Goal: Task Accomplishment & Management: Complete application form

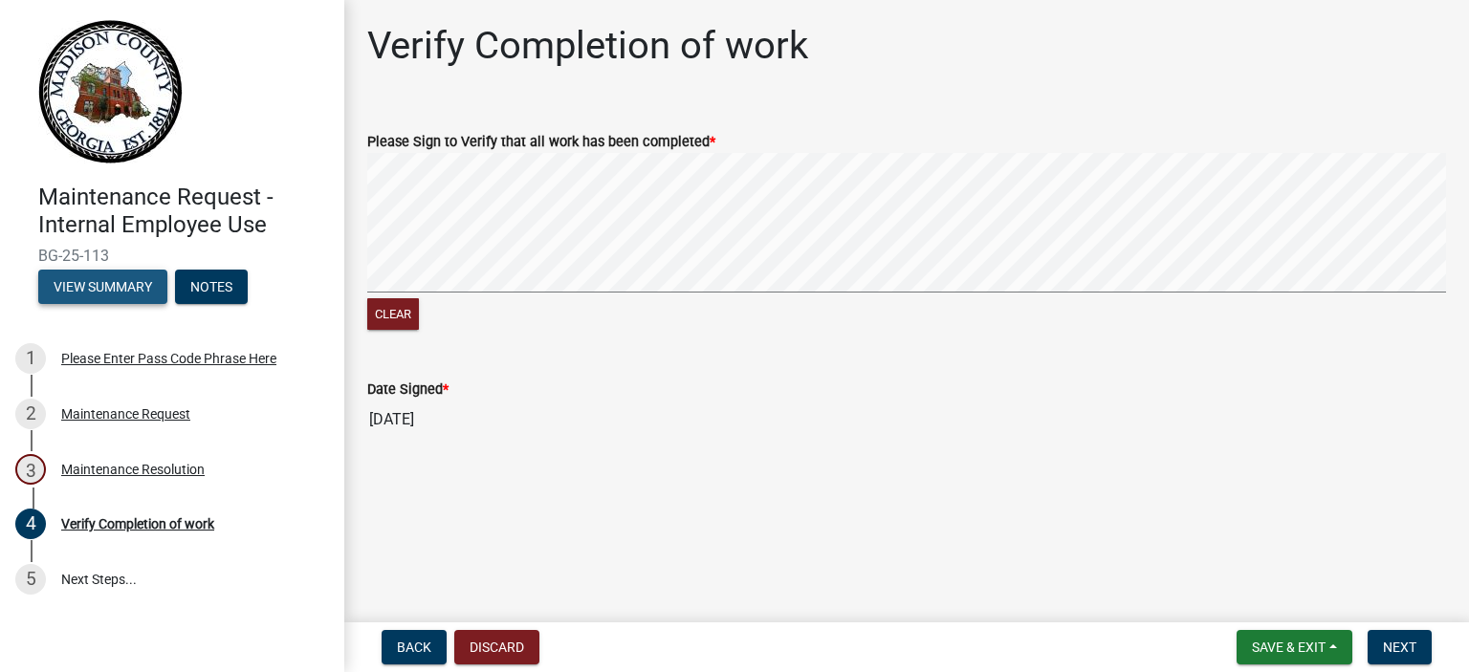
click at [105, 286] on button "View Summary" at bounding box center [102, 287] width 129 height 34
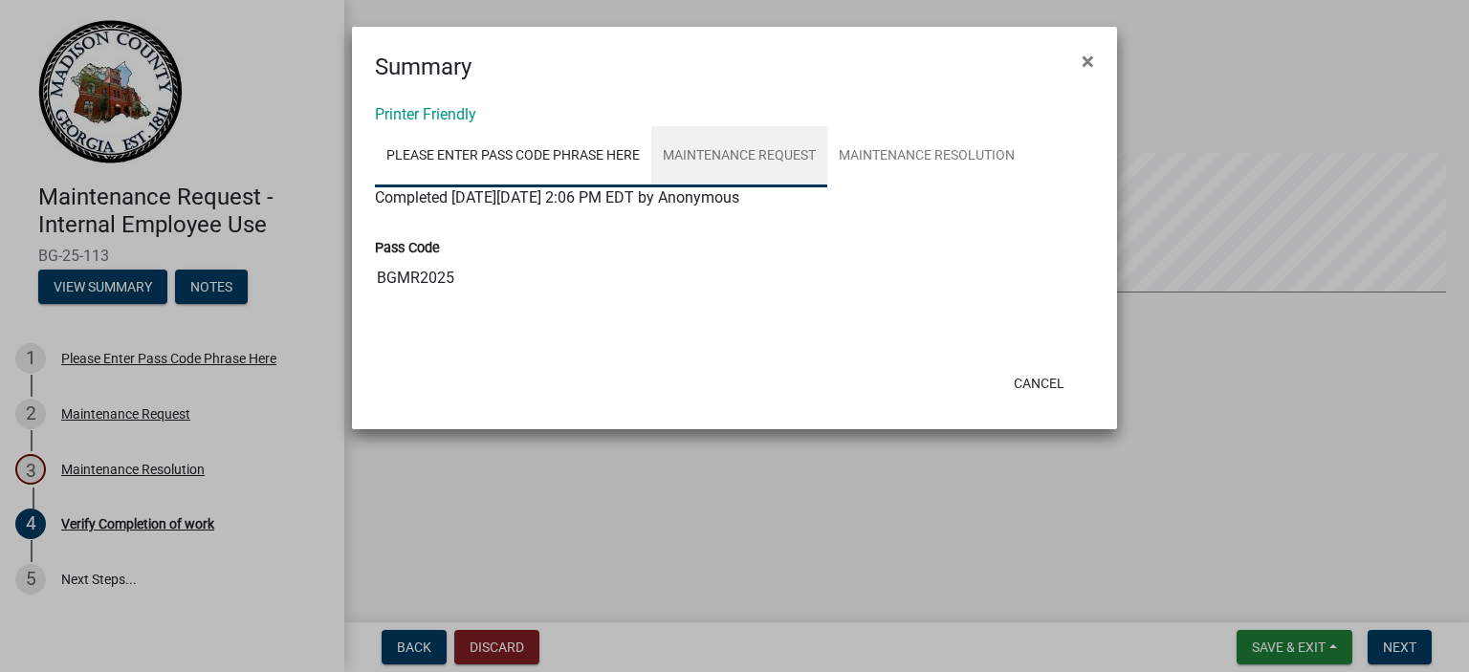
click at [763, 158] on link "Maintenance Request" at bounding box center [739, 156] width 176 height 61
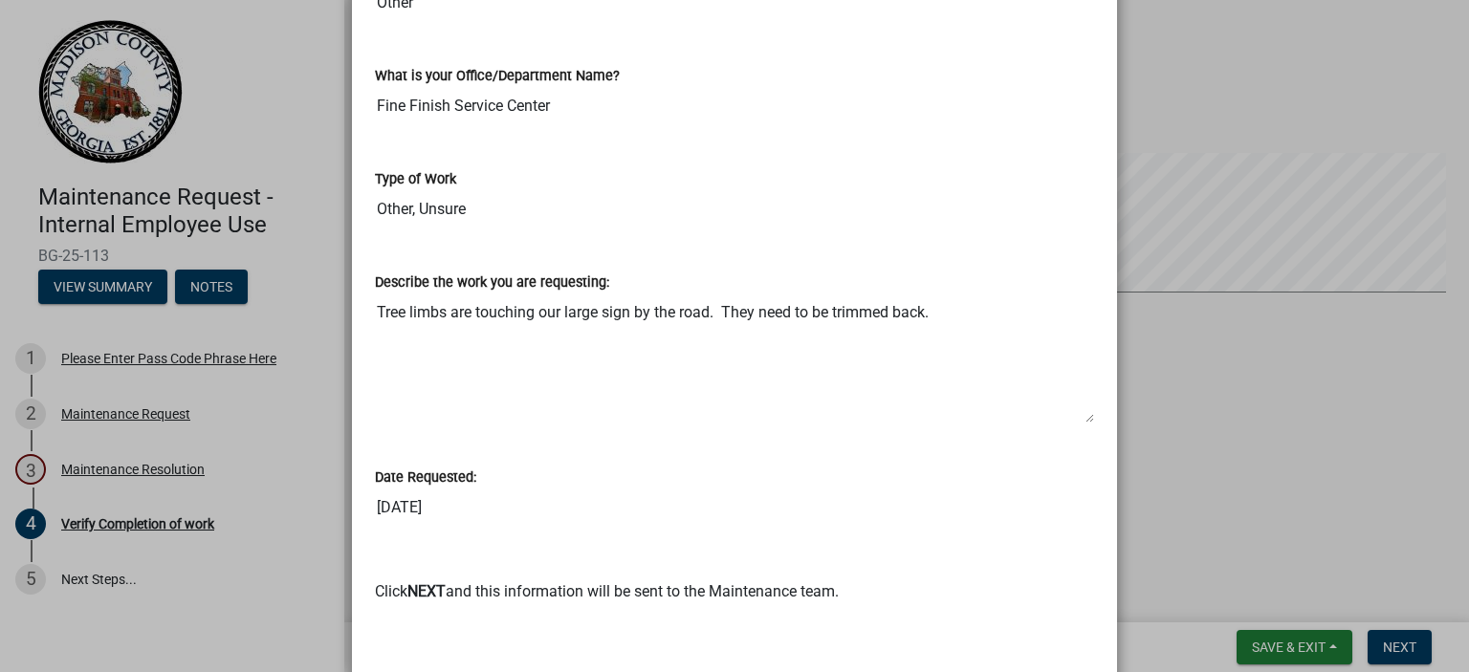
scroll to position [772, 0]
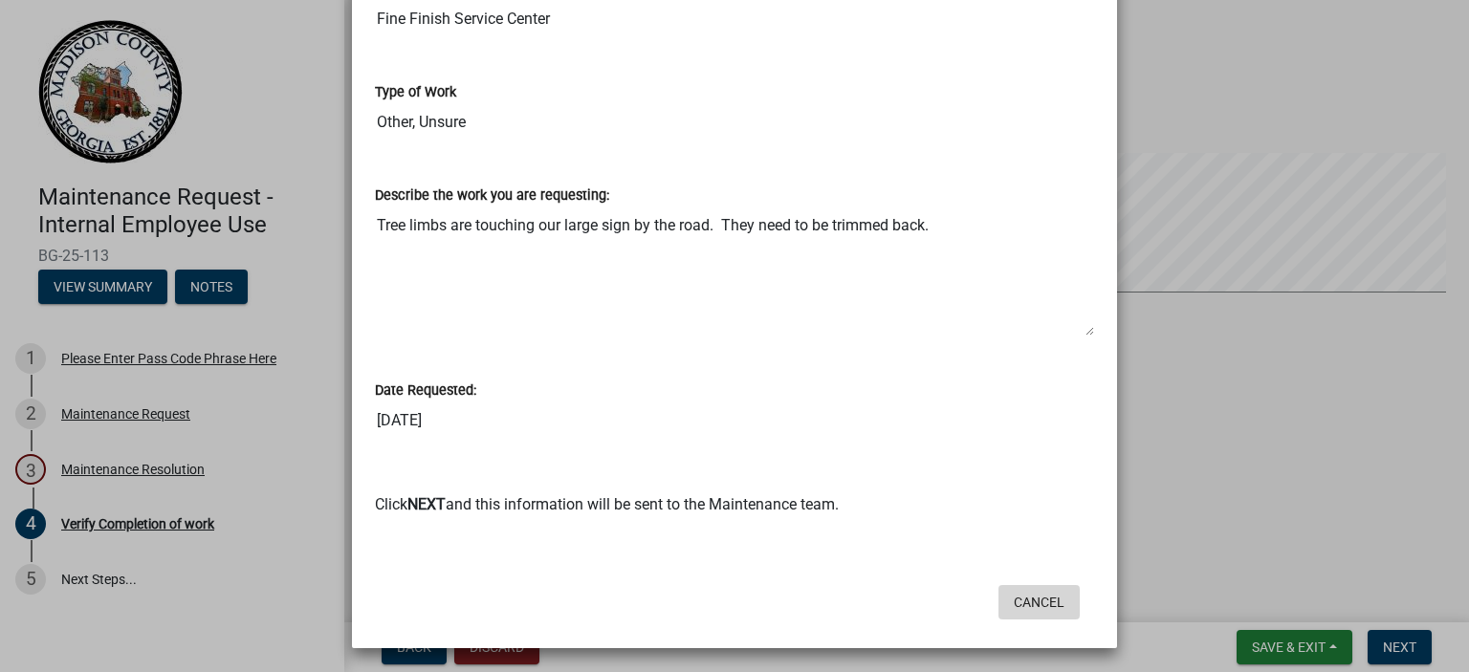
click at [1041, 601] on button "Cancel" at bounding box center [1038, 602] width 81 height 34
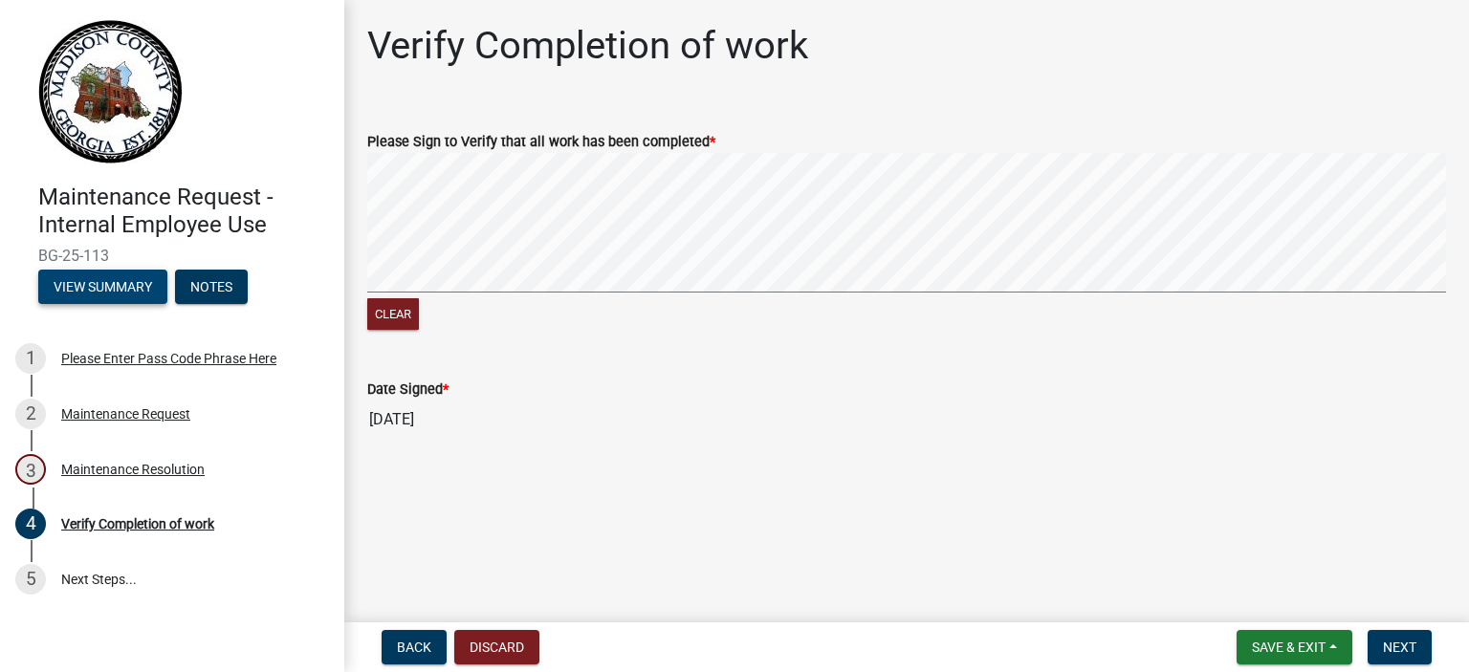
click at [112, 287] on button "View Summary" at bounding box center [102, 287] width 129 height 34
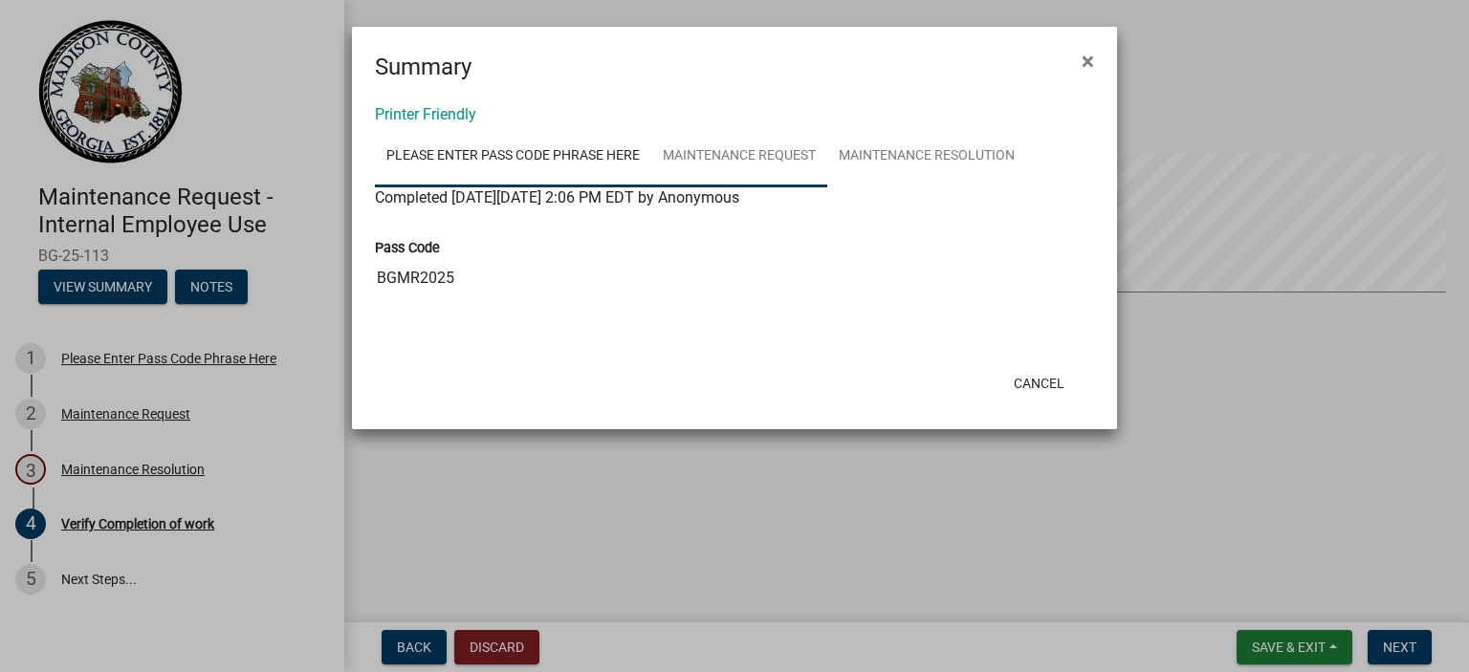
click at [766, 150] on link "Maintenance Request" at bounding box center [739, 156] width 176 height 61
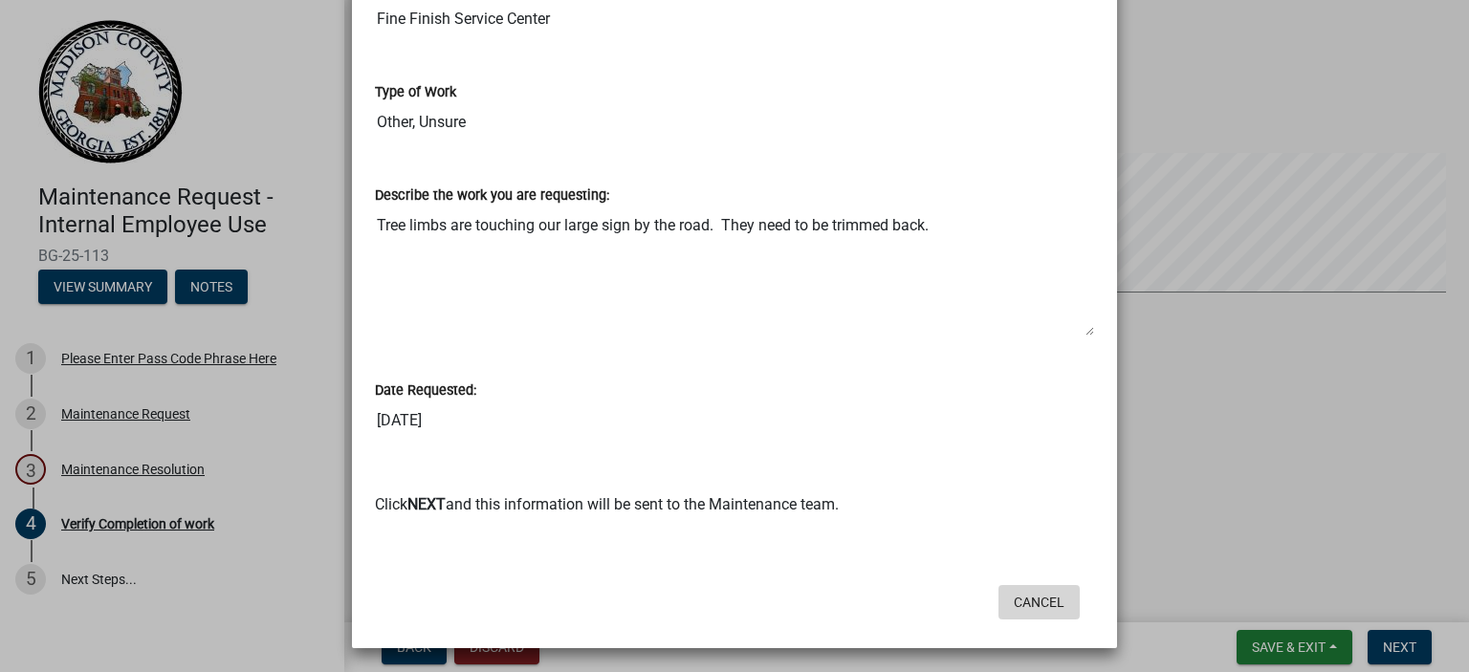
click at [1037, 600] on button "Cancel" at bounding box center [1038, 602] width 81 height 34
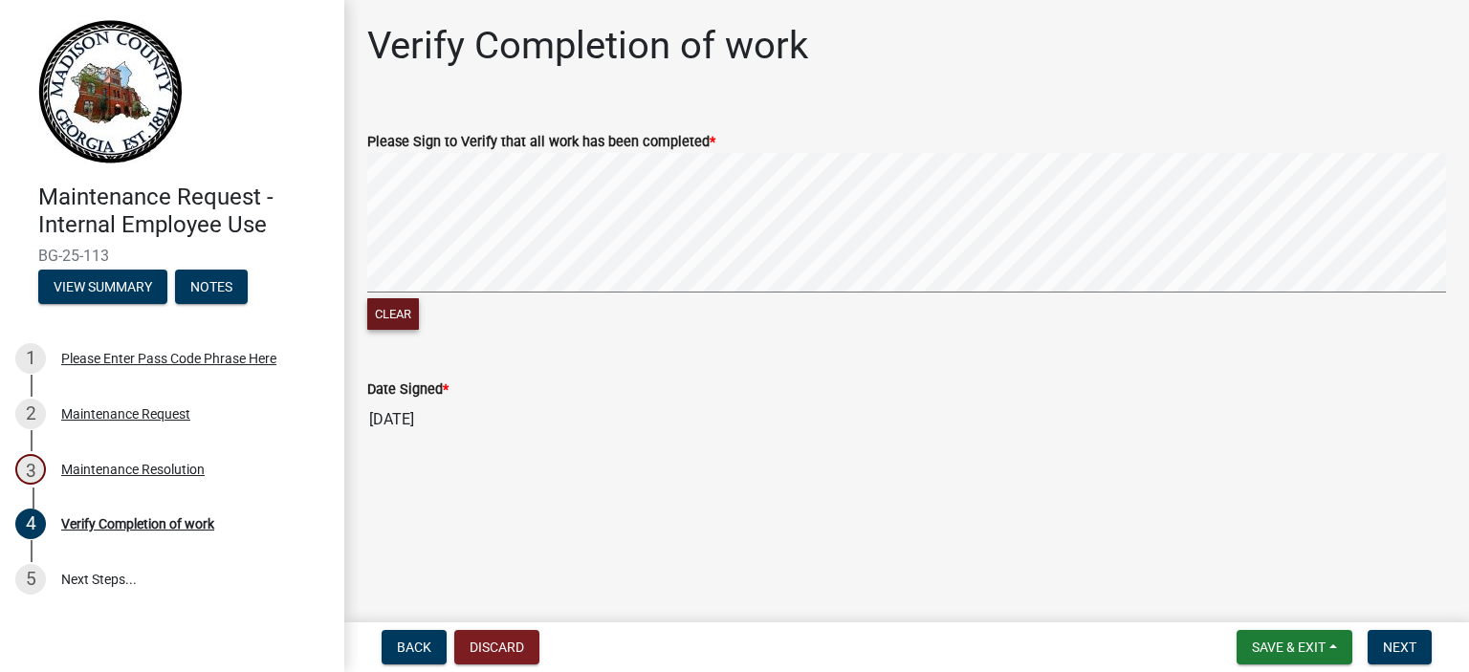
click at [404, 310] on button "Clear" at bounding box center [393, 314] width 52 height 32
click at [431, 331] on div "Clear" at bounding box center [906, 243] width 1079 height 181
click at [652, 296] on signature-pad at bounding box center [906, 225] width 1079 height 145
click at [780, 293] on signature-pad at bounding box center [906, 225] width 1079 height 145
click at [1281, 646] on span "Save & Exit" at bounding box center [1289, 647] width 74 height 15
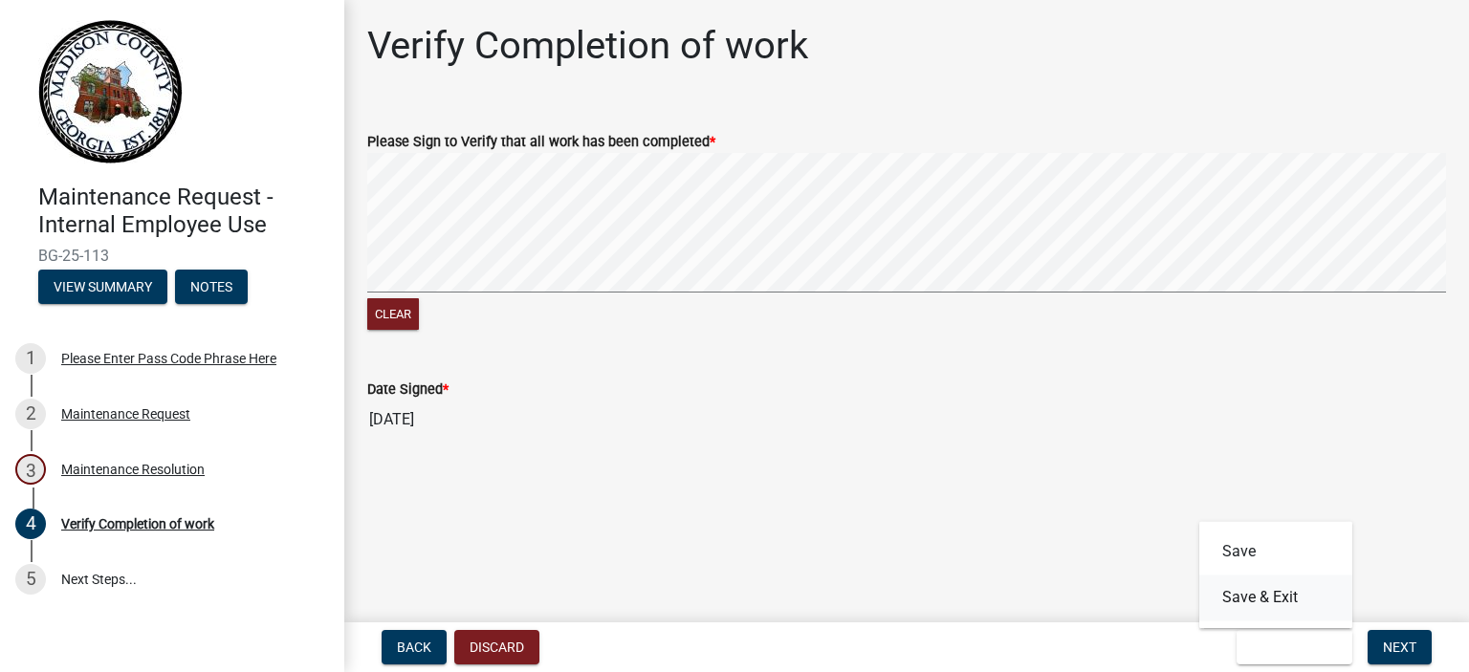
click at [1254, 599] on button "Save & Exit" at bounding box center [1275, 598] width 153 height 46
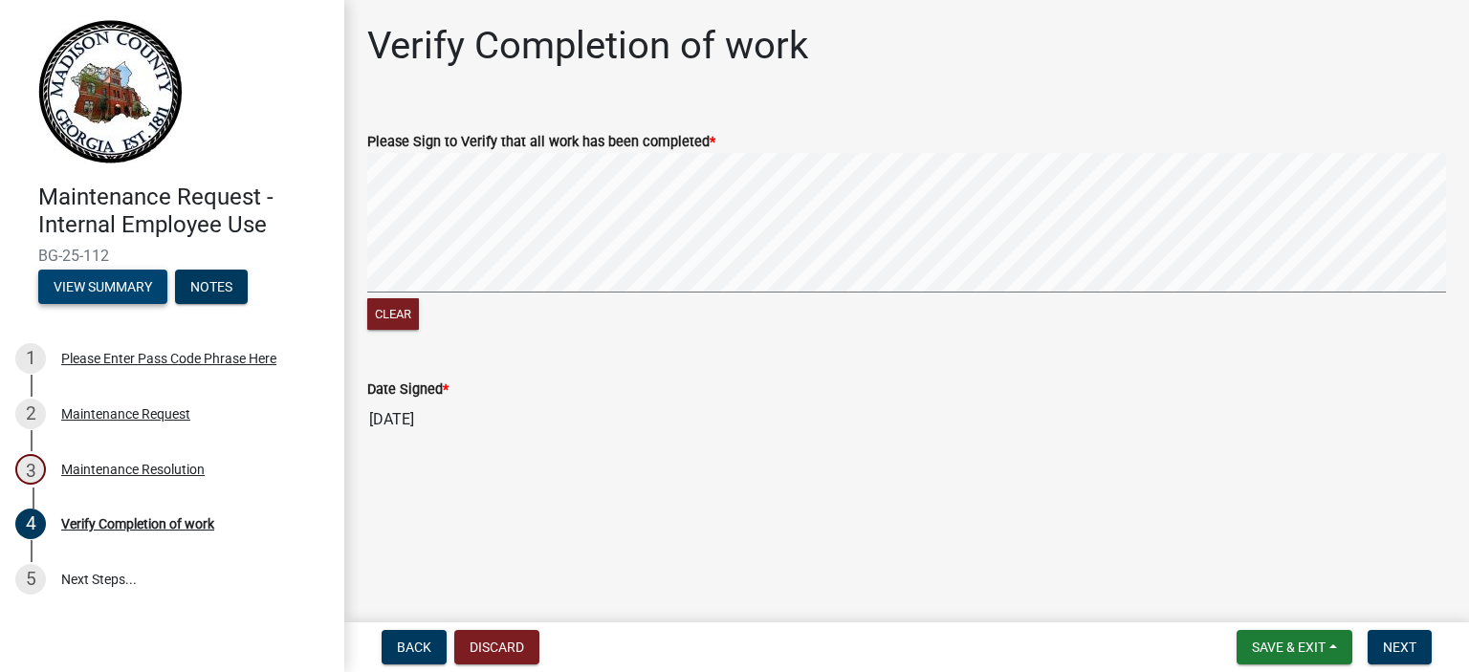
click at [86, 282] on button "View Summary" at bounding box center [102, 287] width 129 height 34
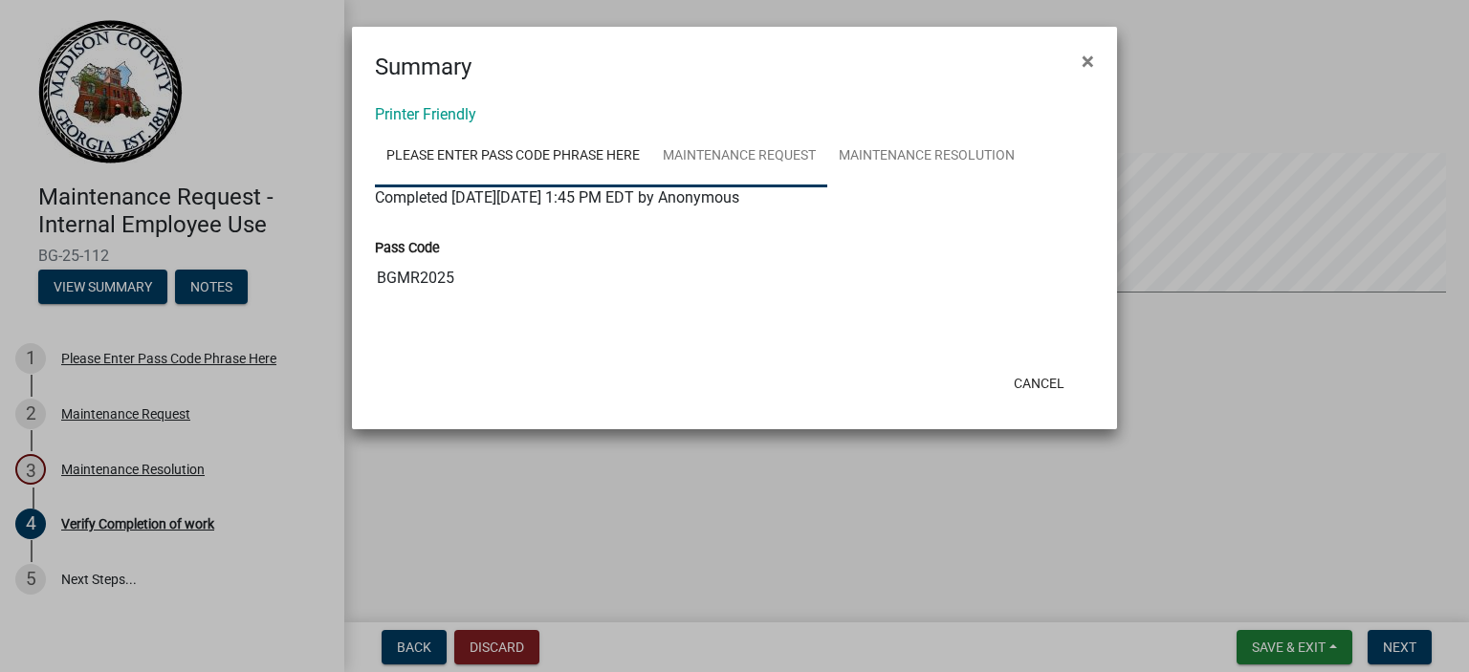
click at [738, 148] on link "Maintenance Request" at bounding box center [739, 156] width 176 height 61
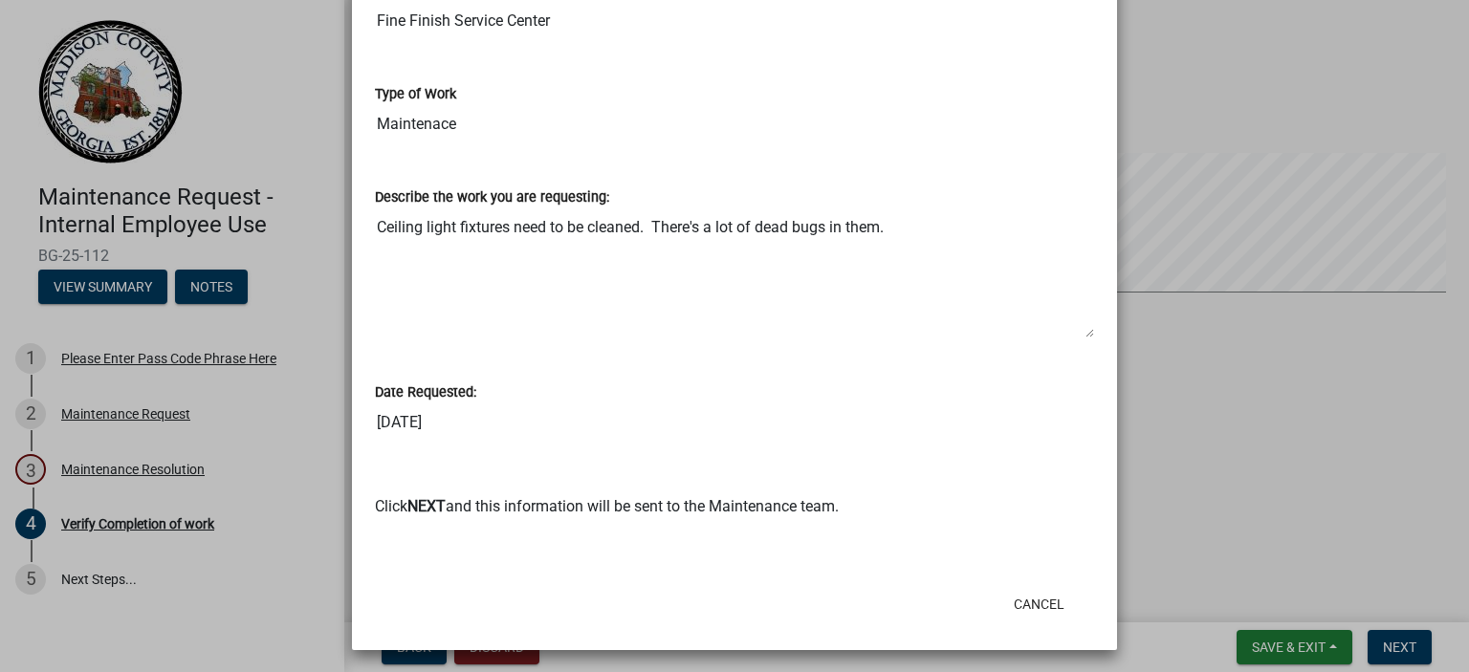
scroll to position [772, 0]
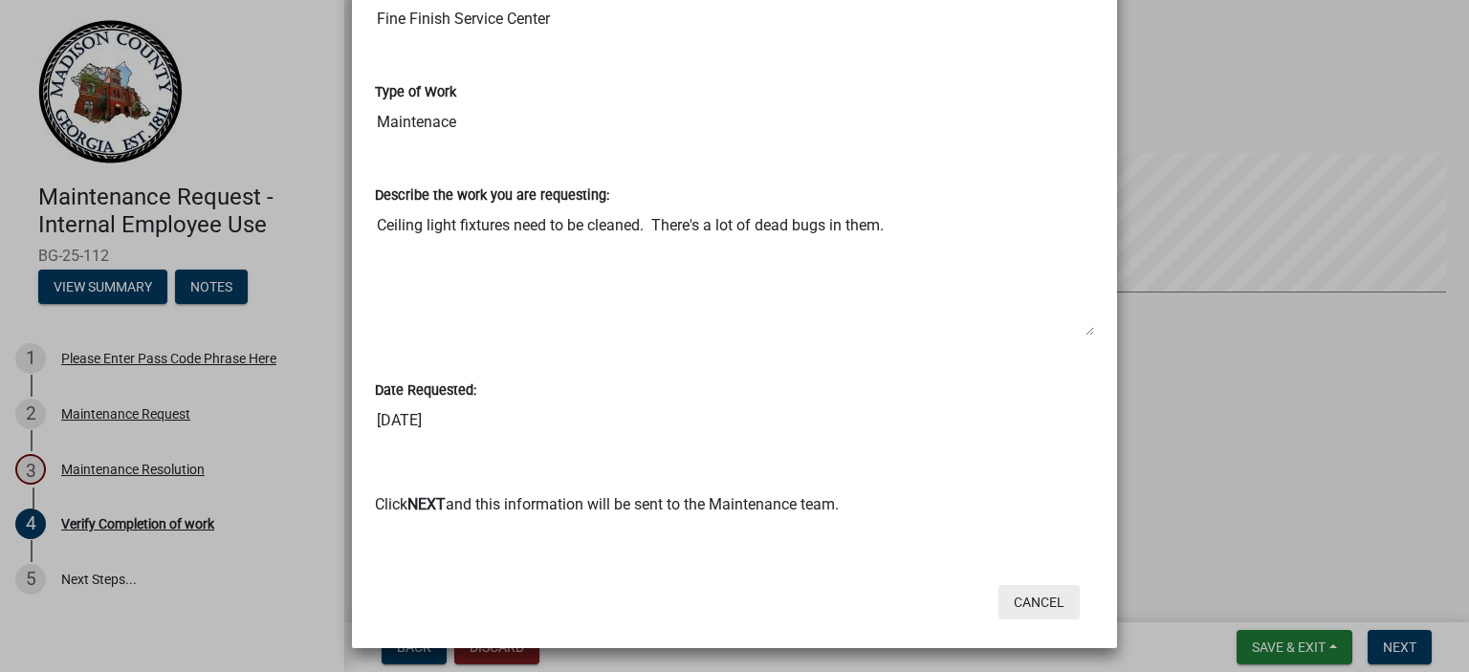
click at [1040, 589] on button "Cancel" at bounding box center [1038, 602] width 81 height 34
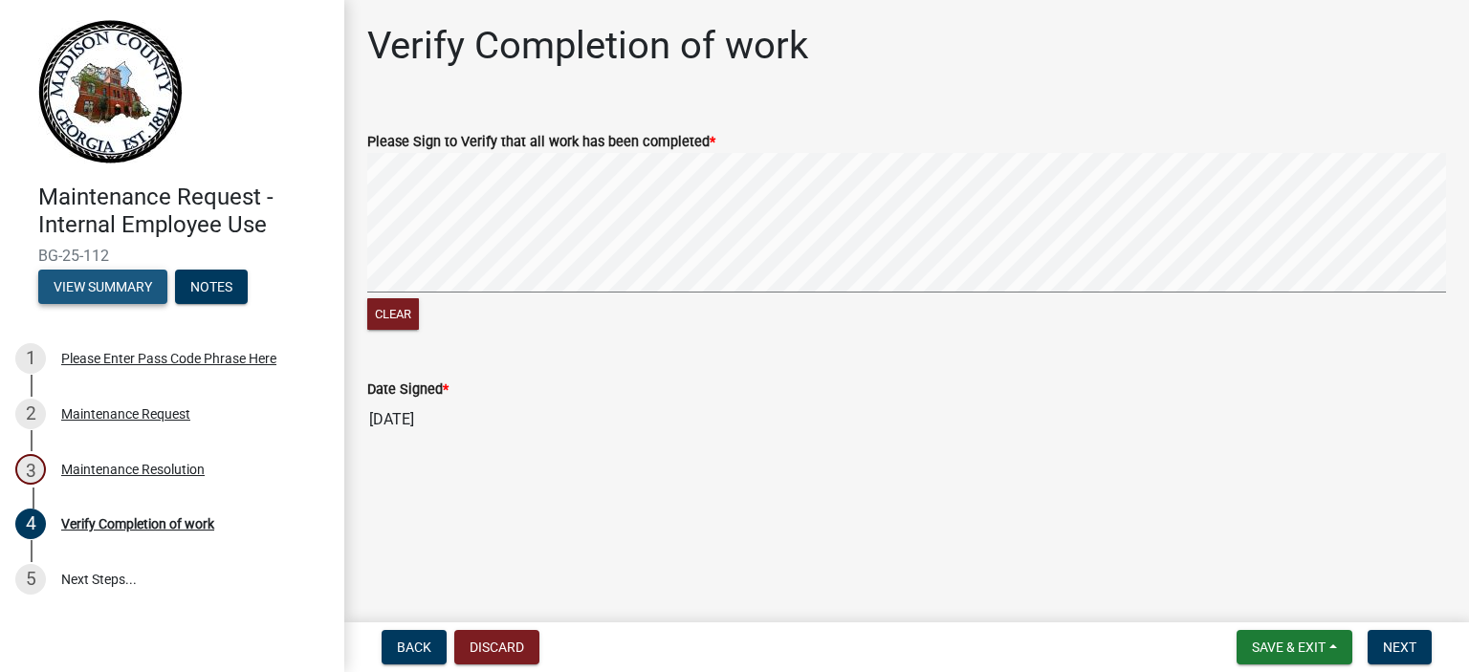
click at [115, 290] on button "View Summary" at bounding box center [102, 287] width 129 height 34
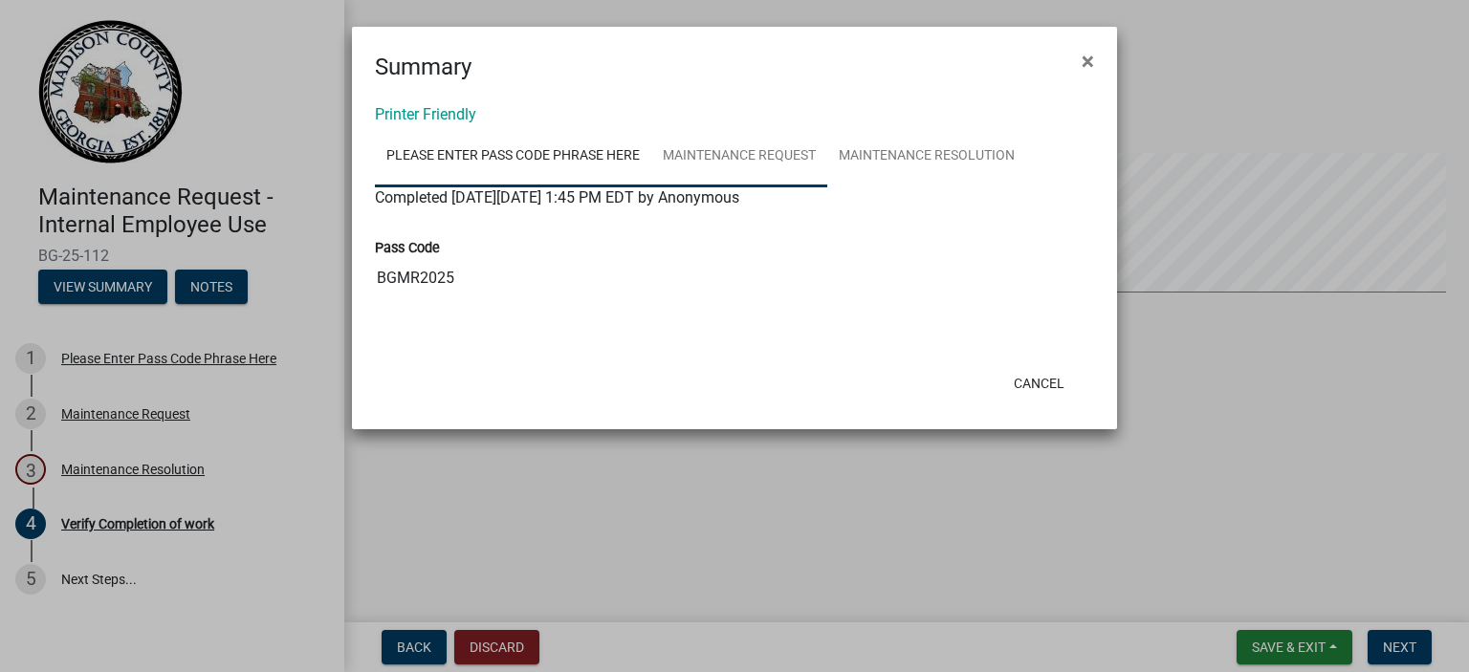
click at [724, 164] on link "Maintenance Request" at bounding box center [739, 156] width 176 height 61
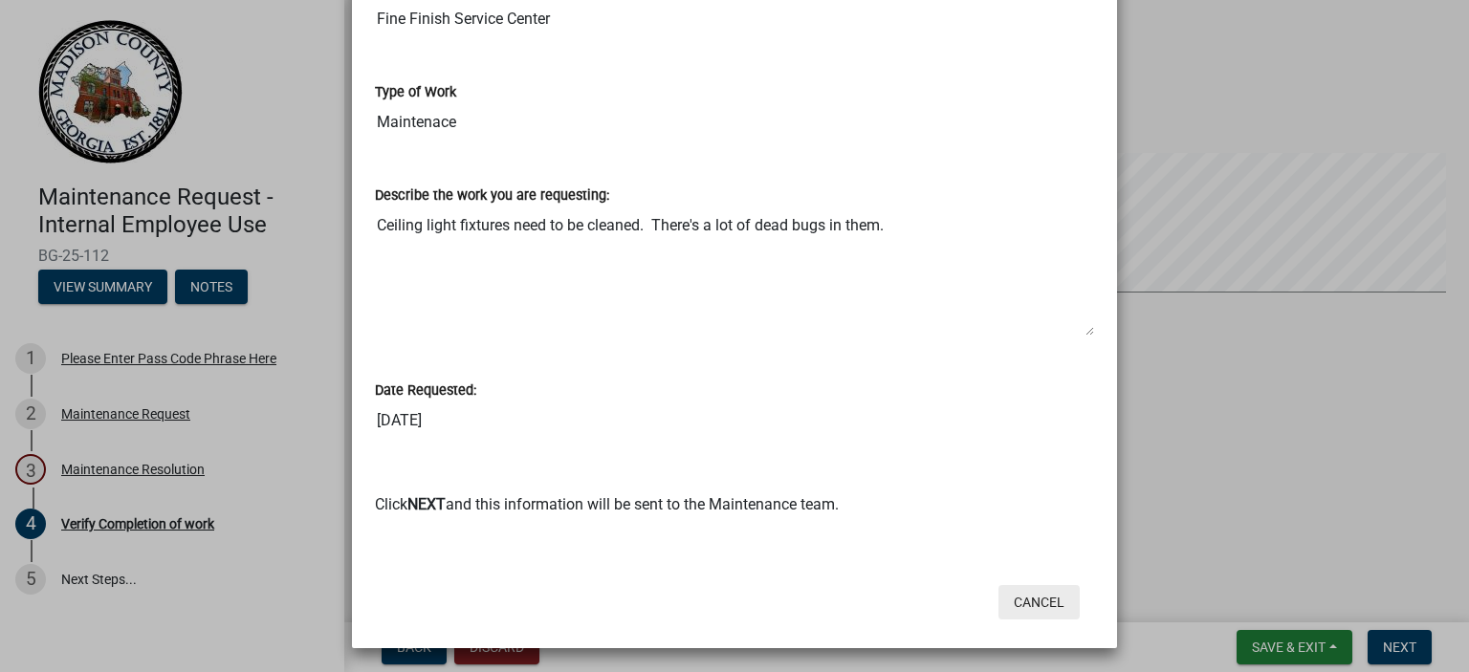
click at [1028, 591] on button "Cancel" at bounding box center [1038, 602] width 81 height 34
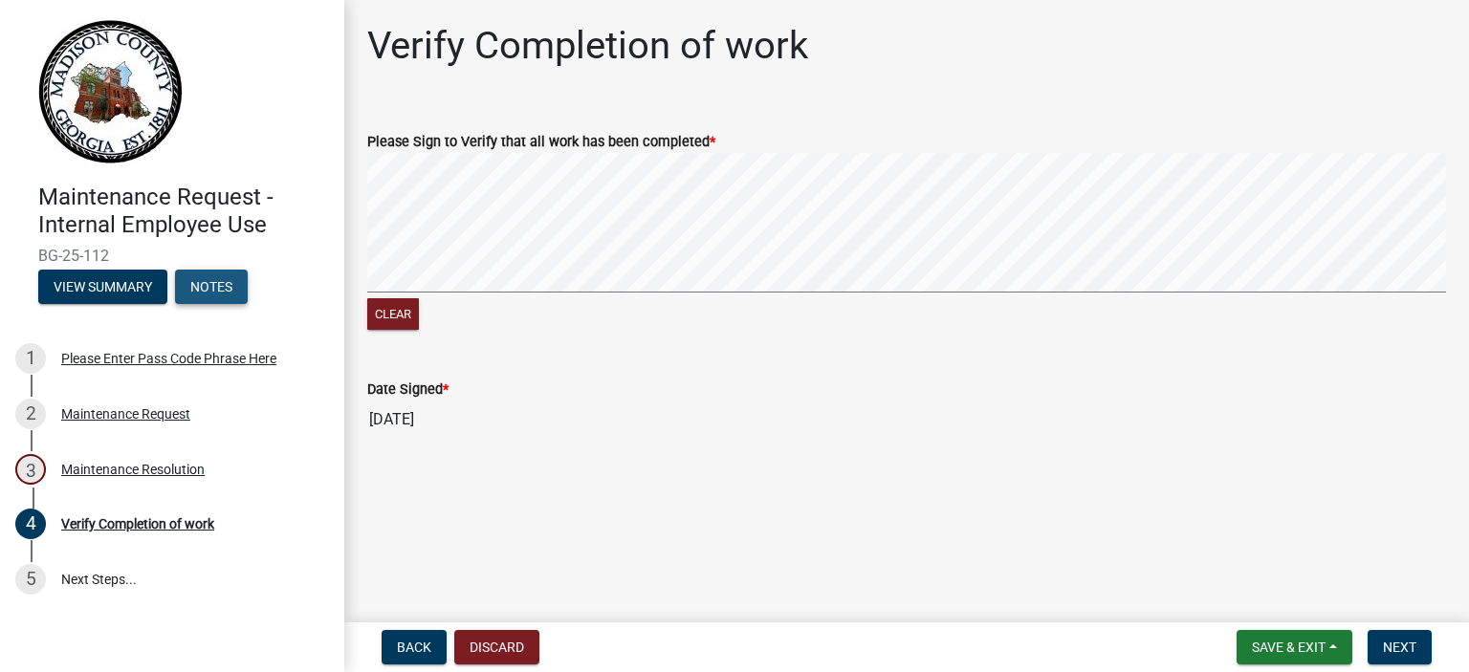
click at [222, 278] on button "Notes" at bounding box center [211, 287] width 73 height 34
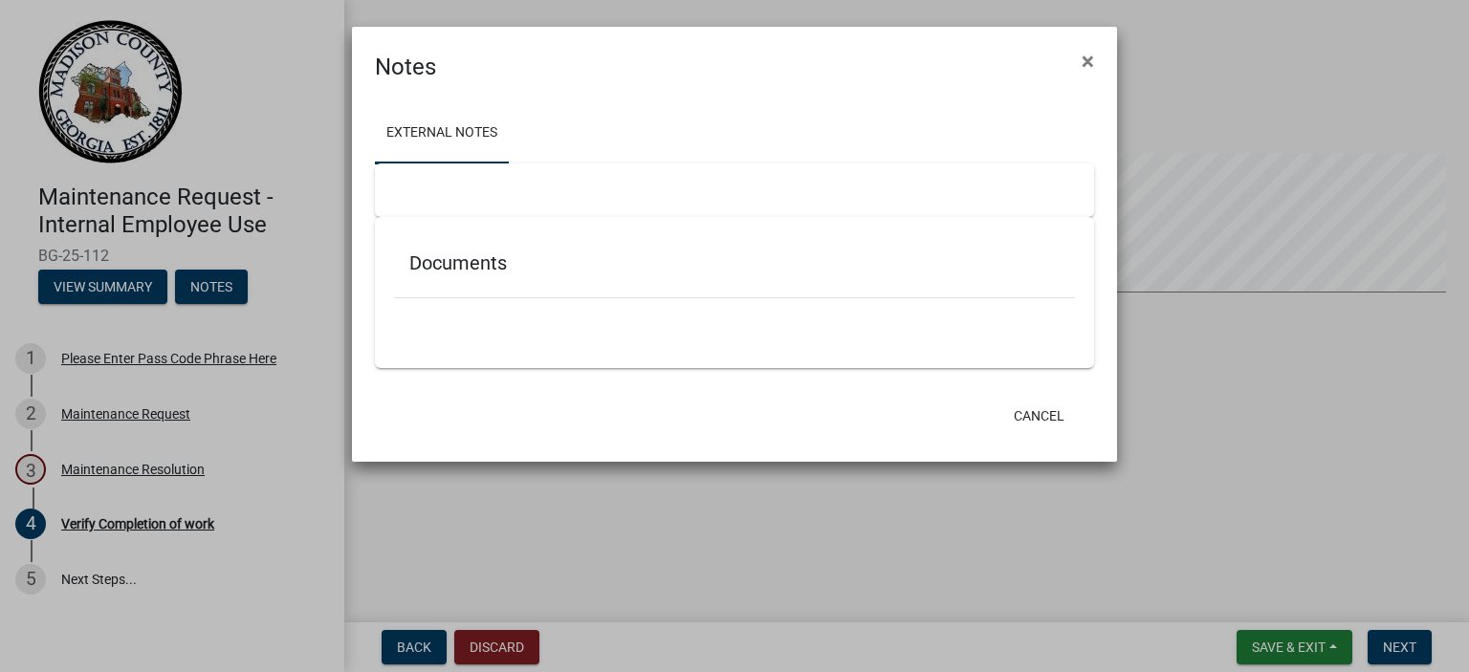
drag, startPoint x: 493, startPoint y: 318, endPoint x: 486, endPoint y: 290, distance: 29.7
click at [490, 309] on div at bounding box center [734, 315] width 681 height 35
click at [482, 255] on h5 "Documents" at bounding box center [734, 262] width 650 height 23
click at [468, 194] on div at bounding box center [734, 191] width 719 height 54
click at [544, 170] on div at bounding box center [734, 191] width 719 height 54
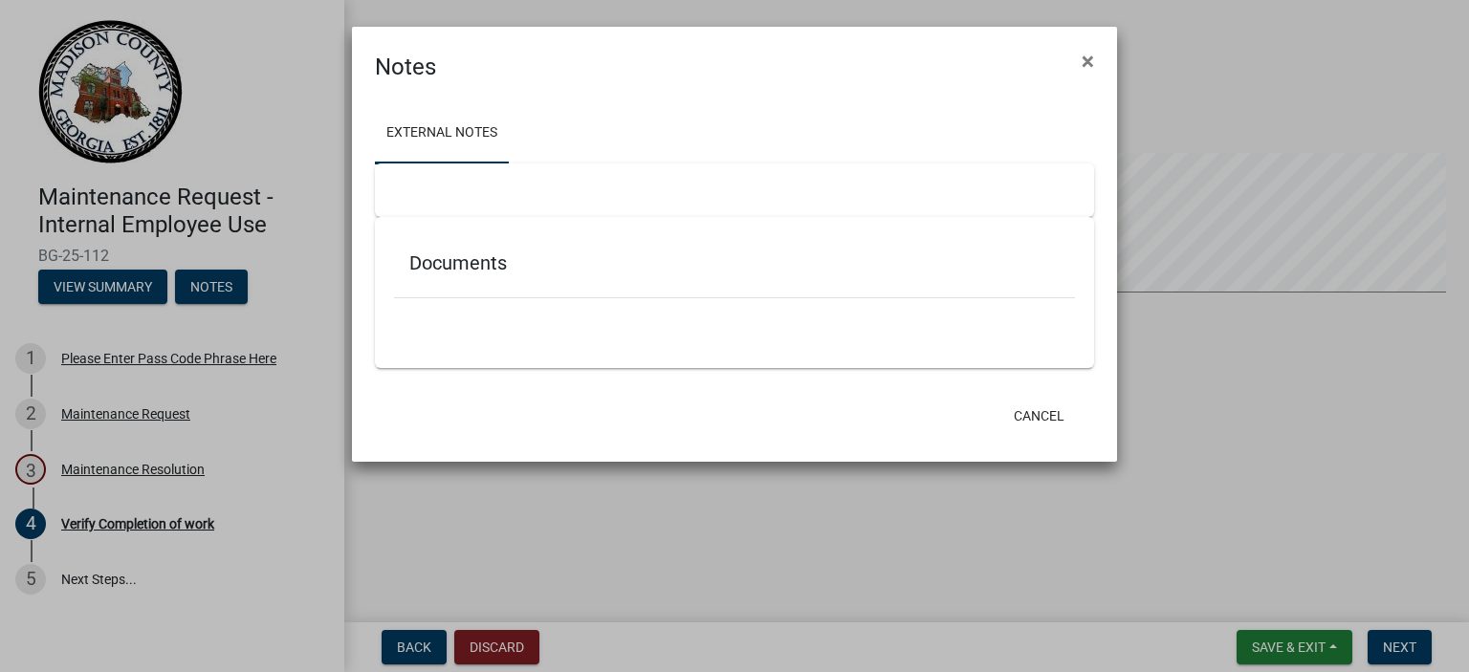
click at [487, 133] on link "External Notes" at bounding box center [442, 133] width 134 height 61
click at [1050, 411] on button "Cancel" at bounding box center [1038, 416] width 81 height 34
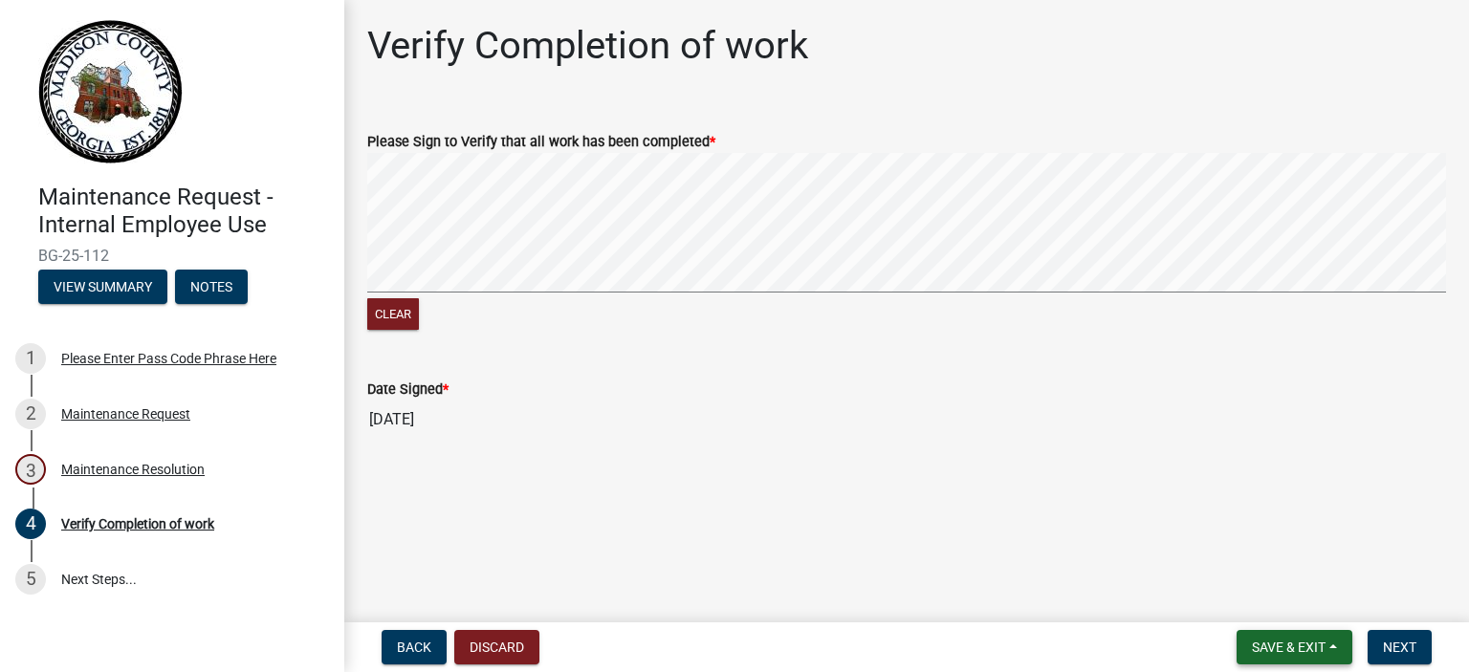
click at [1337, 649] on button "Save & Exit" at bounding box center [1294, 647] width 116 height 34
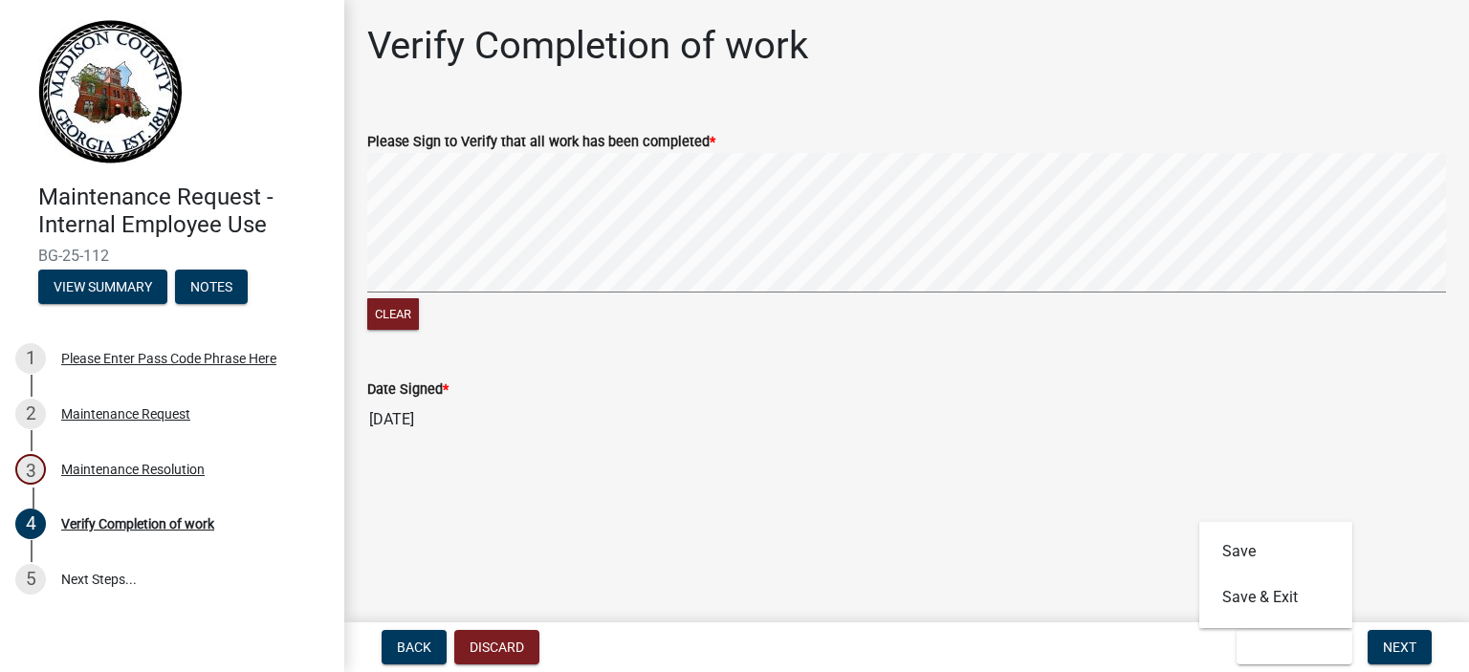
click at [1293, 489] on main "Verify Completion of work Please Sign to Verify that all work has been complete…" at bounding box center [906, 307] width 1124 height 615
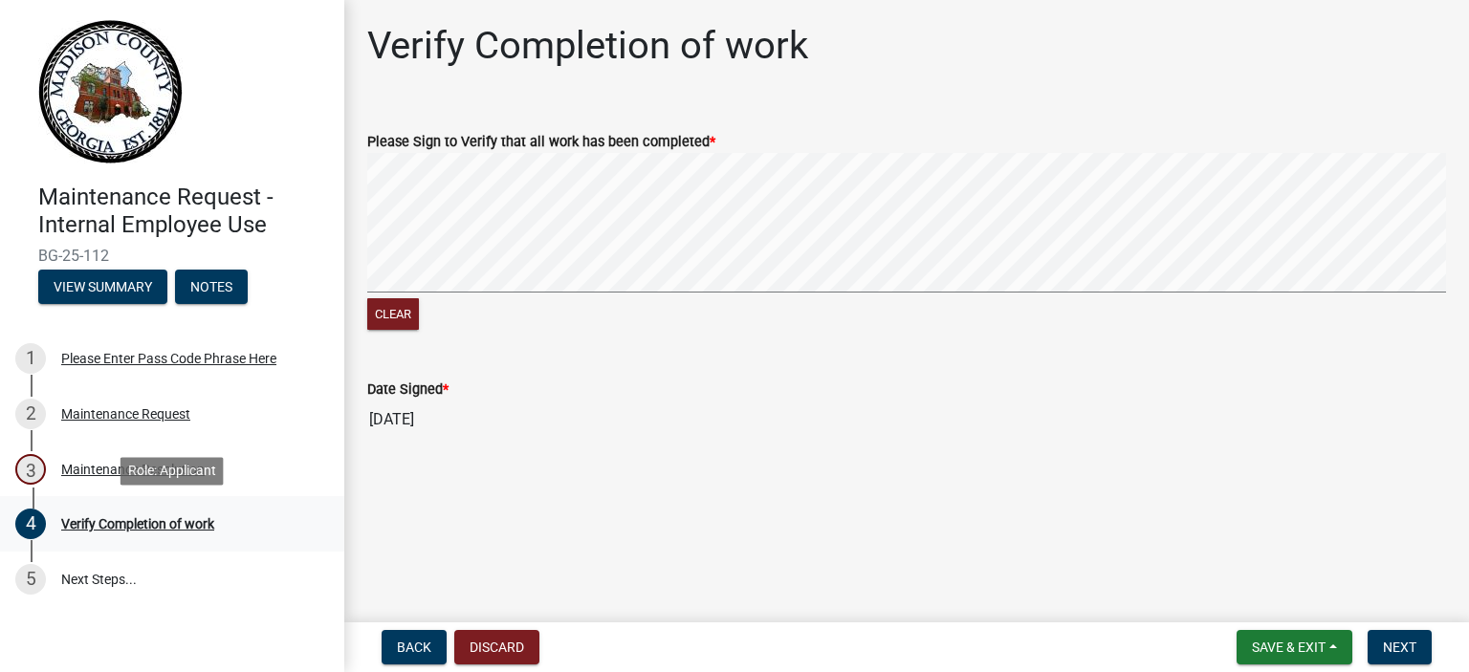
click at [134, 528] on div "Verify Completion of work" at bounding box center [137, 523] width 153 height 13
click at [207, 276] on button "Notes" at bounding box center [211, 287] width 73 height 34
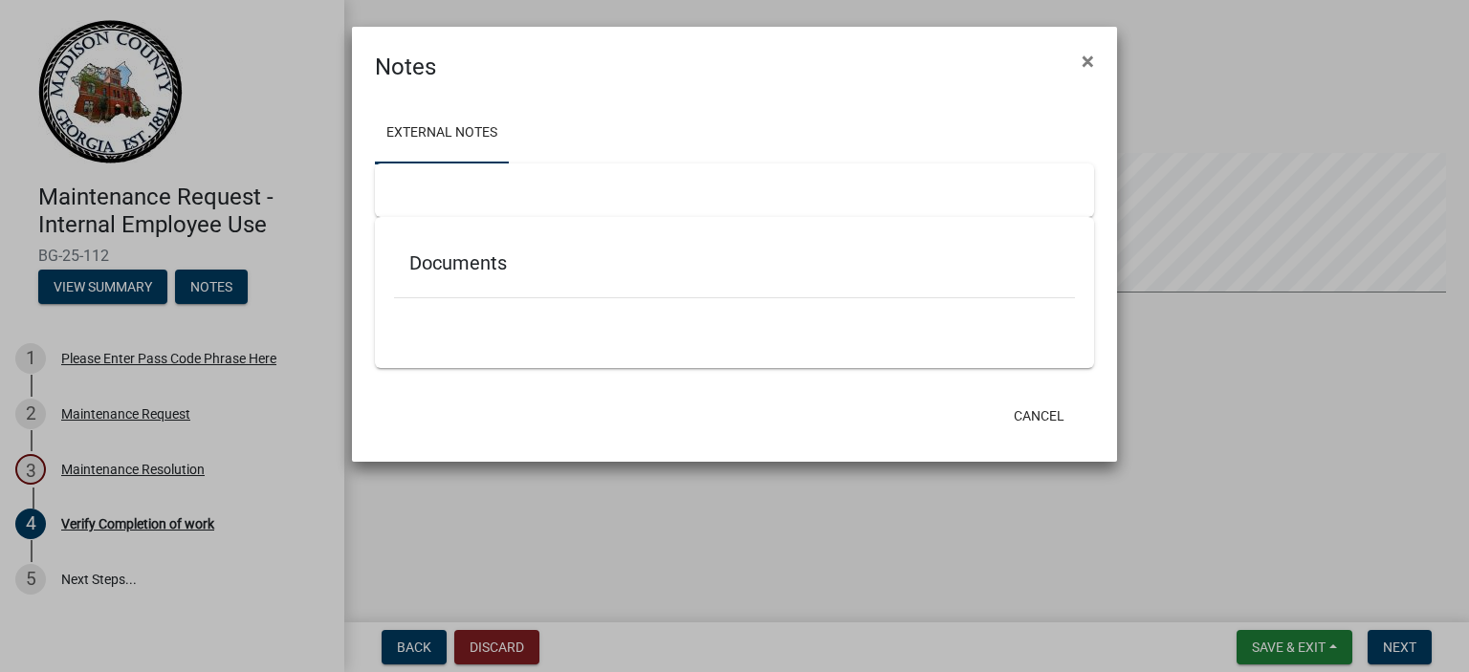
click at [478, 263] on h5 "Documents" at bounding box center [734, 262] width 650 height 23
click at [516, 317] on div at bounding box center [734, 315] width 681 height 35
click at [492, 144] on link "External Notes" at bounding box center [442, 133] width 134 height 61
click at [492, 186] on div at bounding box center [734, 191] width 719 height 54
click at [1056, 420] on button "Cancel" at bounding box center [1038, 416] width 81 height 34
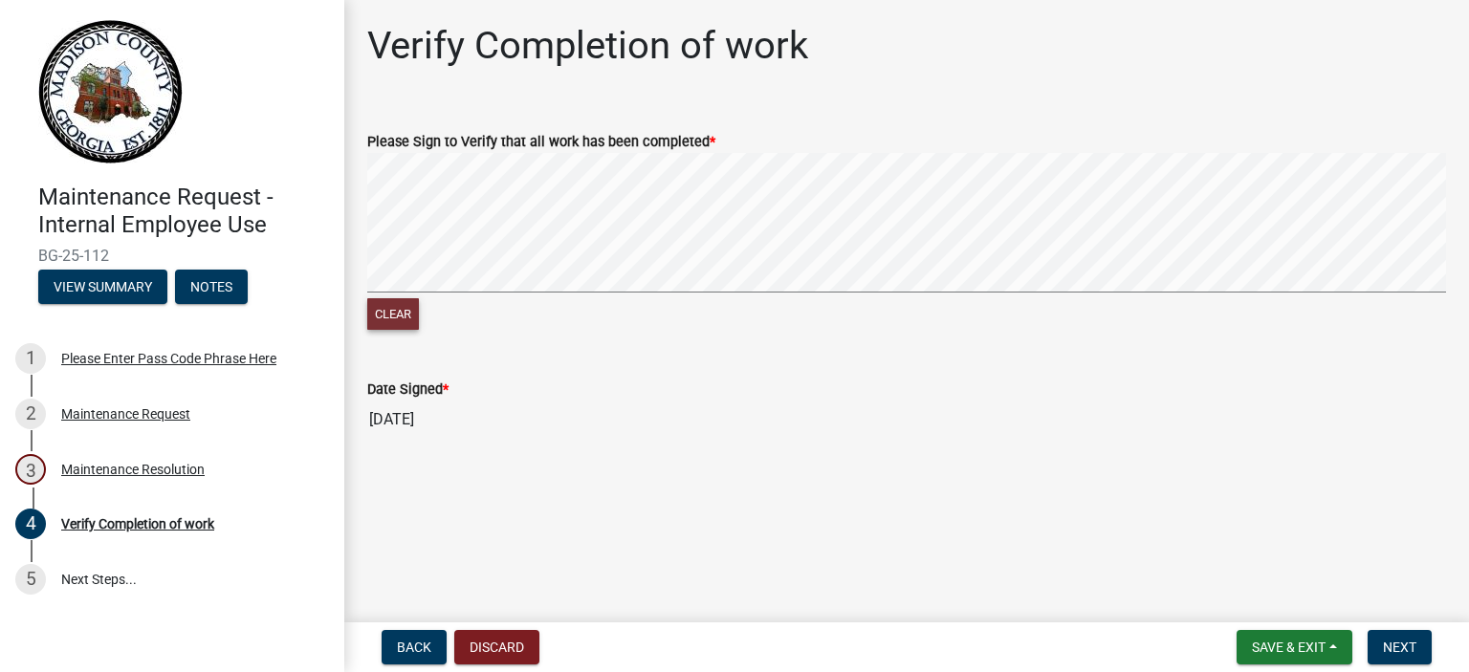
click at [400, 309] on button "Clear" at bounding box center [393, 314] width 52 height 32
click at [386, 320] on button "Clear" at bounding box center [393, 314] width 52 height 32
click at [677, 294] on signature-pad at bounding box center [906, 225] width 1079 height 145
click at [1284, 637] on button "Save & Exit" at bounding box center [1294, 647] width 116 height 34
click at [1249, 602] on button "Save & Exit" at bounding box center [1275, 598] width 153 height 46
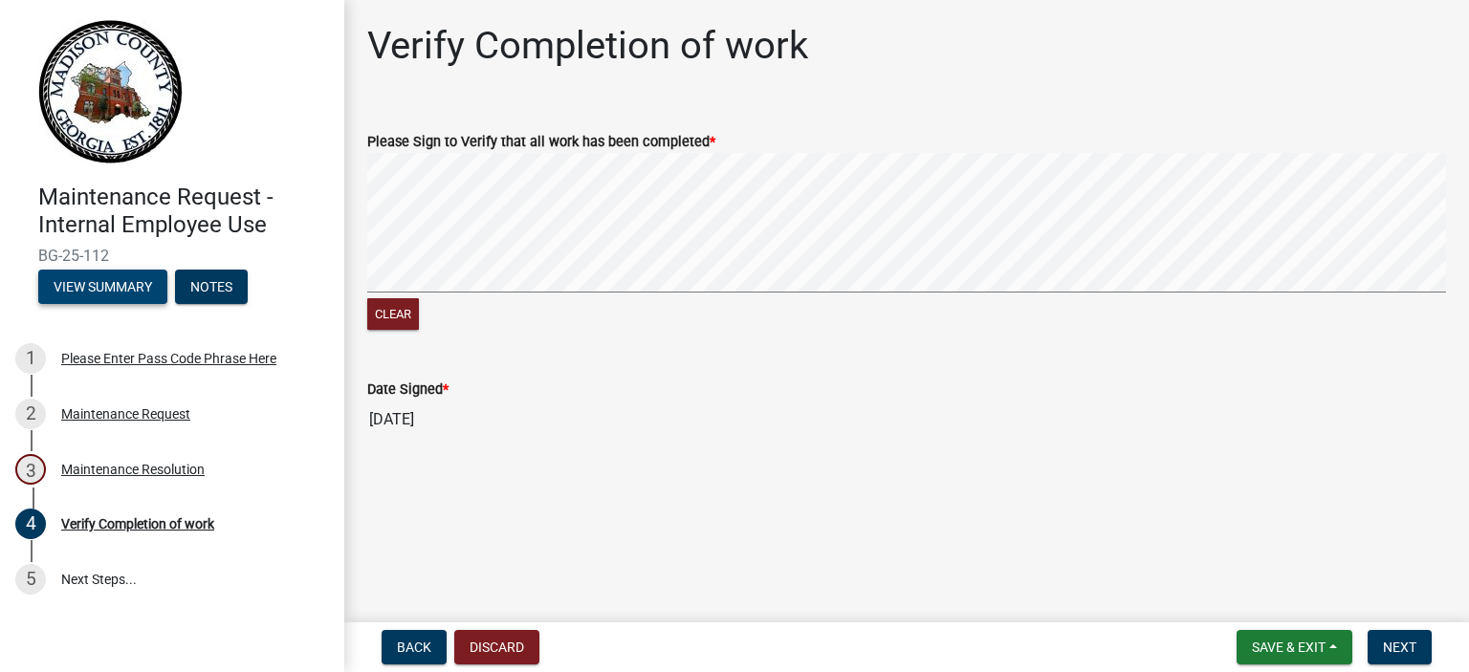
click at [120, 288] on button "View Summary" at bounding box center [102, 287] width 129 height 34
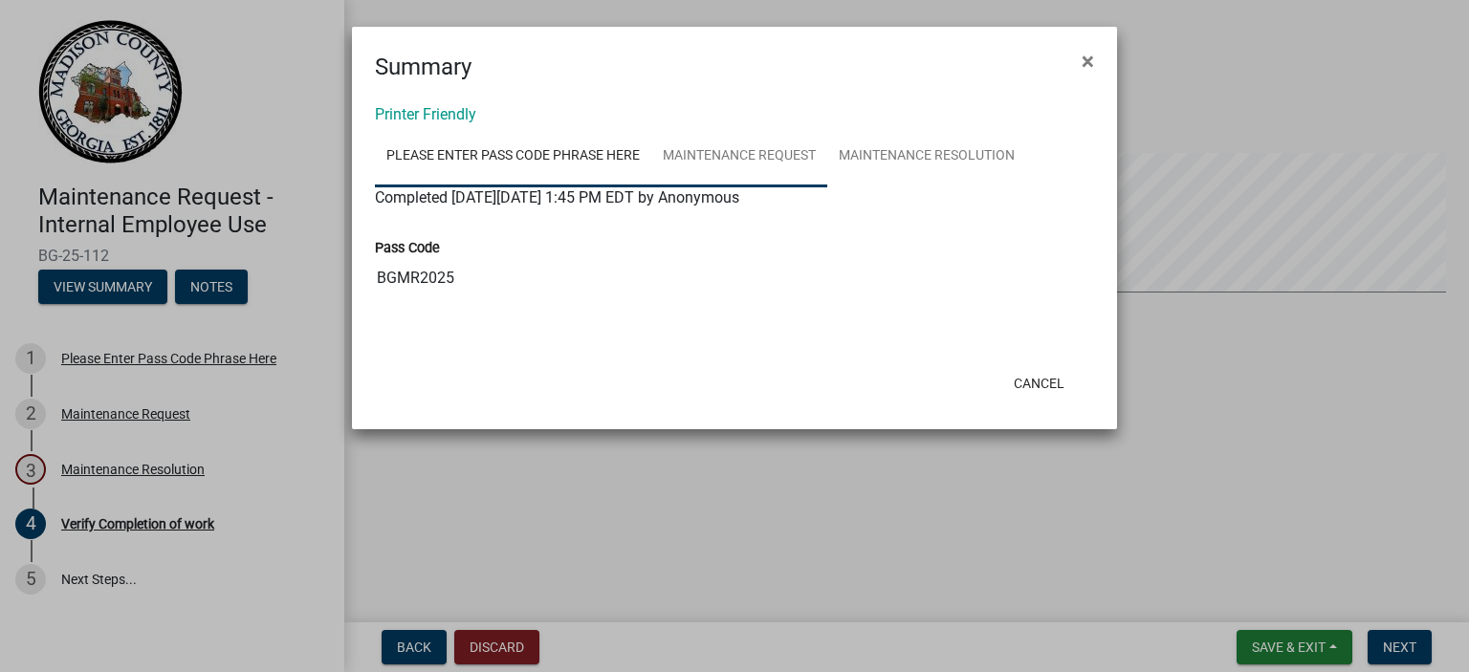
click at [705, 152] on link "Maintenance Request" at bounding box center [739, 156] width 176 height 61
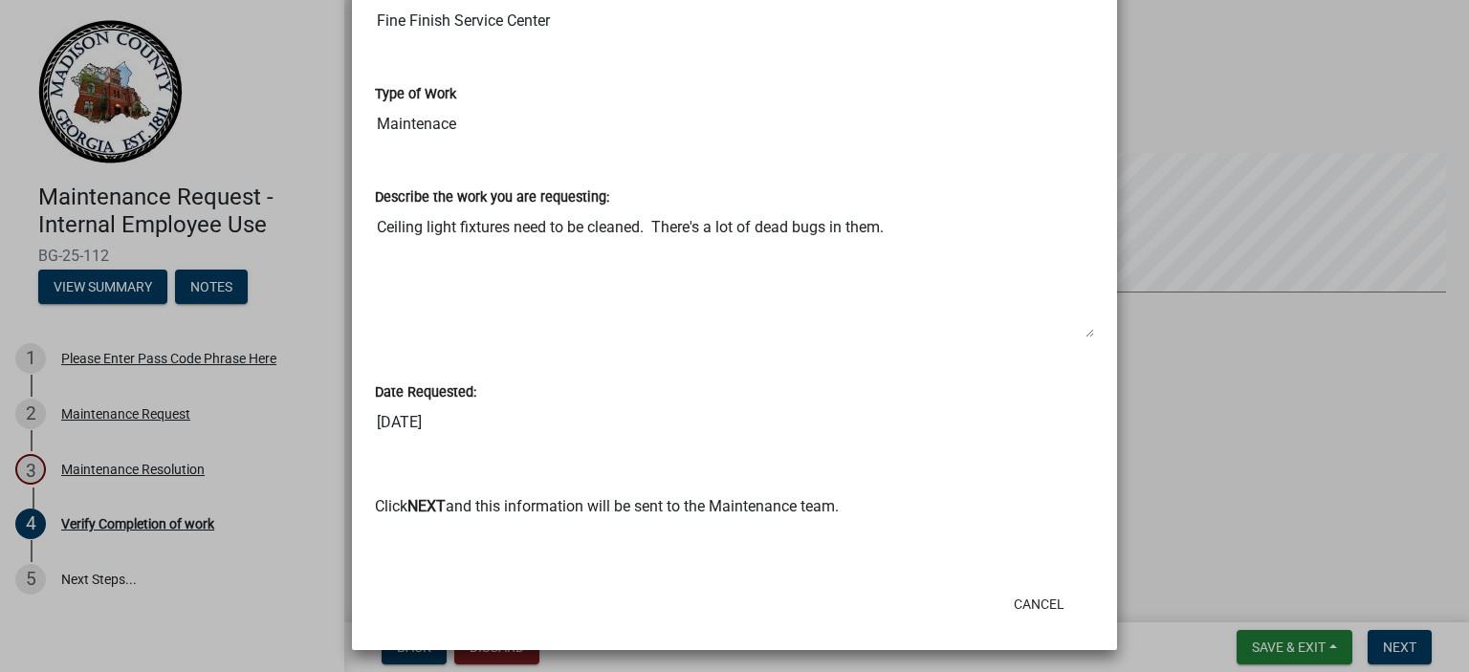
scroll to position [772, 0]
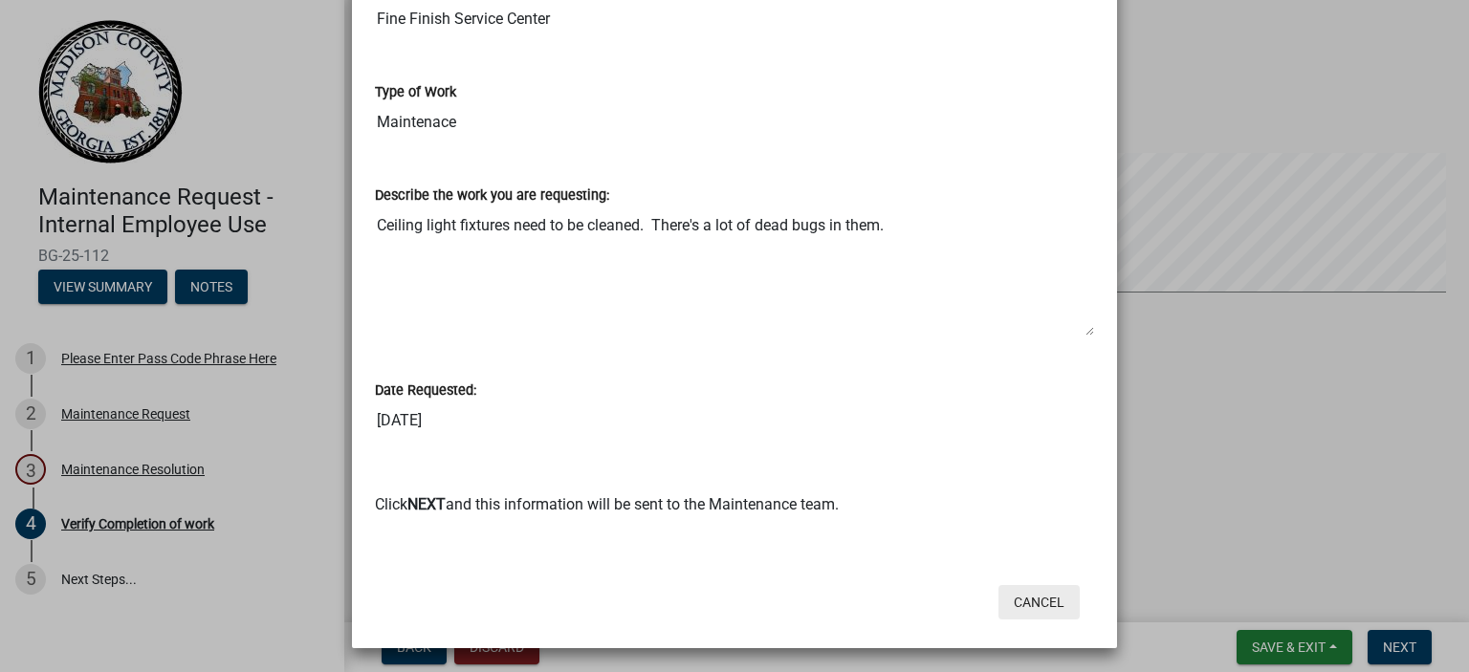
click at [1043, 597] on button "Cancel" at bounding box center [1038, 602] width 81 height 34
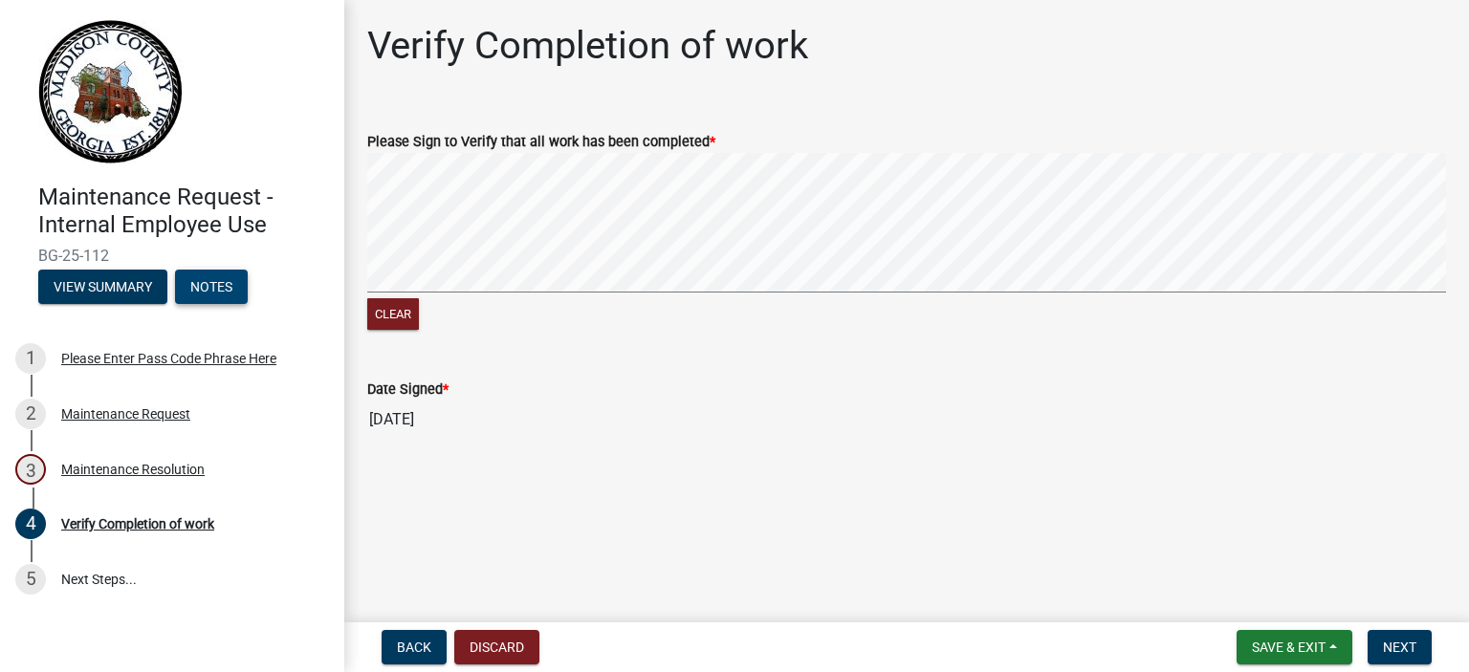
click at [196, 278] on button "Notes" at bounding box center [211, 287] width 73 height 34
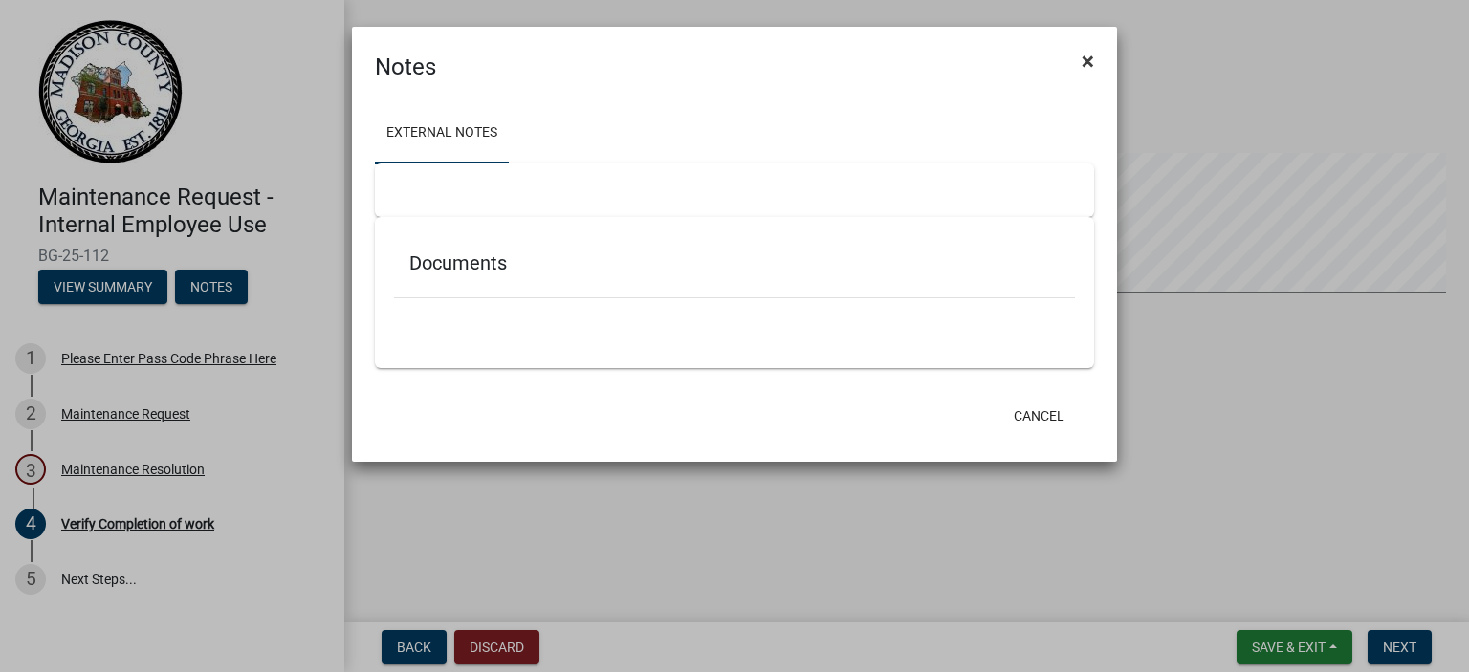
click at [1084, 64] on span "×" at bounding box center [1087, 61] width 12 height 27
